Goal: Navigation & Orientation: Find specific page/section

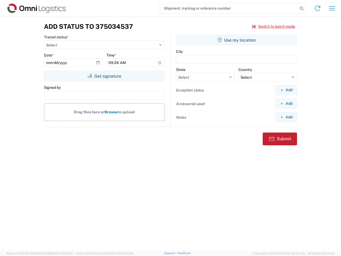
click at [229, 8] on input "search" at bounding box center [229, 8] width 138 height 10
click at [301, 9] on icon at bounding box center [301, 8] width 7 height 7
click at [317, 8] on icon at bounding box center [317, 8] width 9 height 9
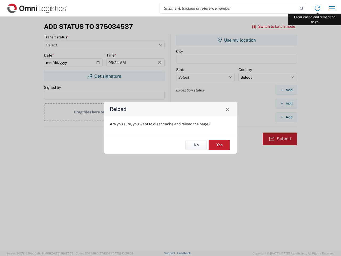
click at [332, 8] on div "Reload Are you sure, you want to clear cache and reload the page? No Yes" at bounding box center [170, 128] width 341 height 256
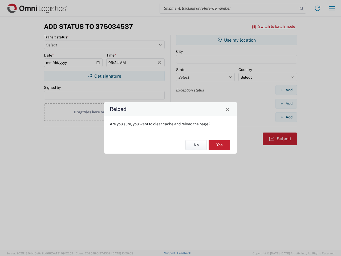
click at [273, 26] on div "Reload Are you sure, you want to clear cache and reload the page? No Yes" at bounding box center [170, 128] width 341 height 256
click at [104, 76] on div "Reload Are you sure, you want to clear cache and reload the page? No Yes" at bounding box center [170, 128] width 341 height 256
click at [236, 40] on div "Reload Are you sure, you want to clear cache and reload the page? No Yes" at bounding box center [170, 128] width 341 height 256
click at [286, 90] on div "Reload Are you sure, you want to clear cache and reload the page? No Yes" at bounding box center [170, 128] width 341 height 256
click at [286, 103] on div "Reload Are you sure, you want to clear cache and reload the page? No Yes" at bounding box center [170, 128] width 341 height 256
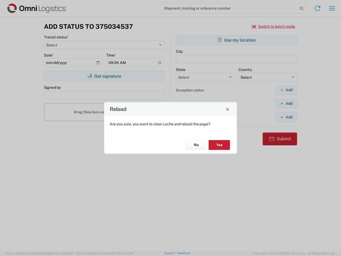
click at [286, 117] on div "Reload Are you sure, you want to clear cache and reload the page? No Yes" at bounding box center [170, 128] width 341 height 256
